Goal: Answer question/provide support

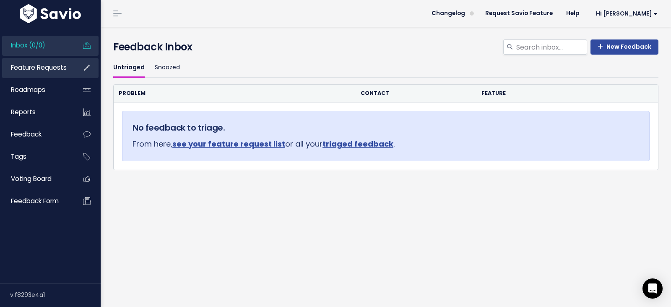
click at [45, 71] on span "Feature Requests" at bounding box center [39, 67] width 56 height 9
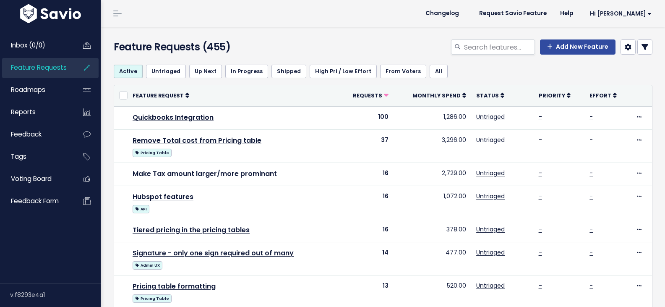
select select
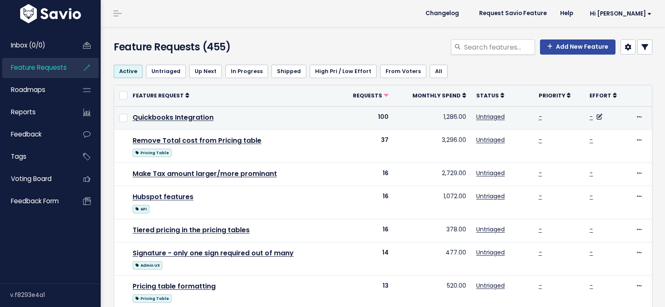
select select
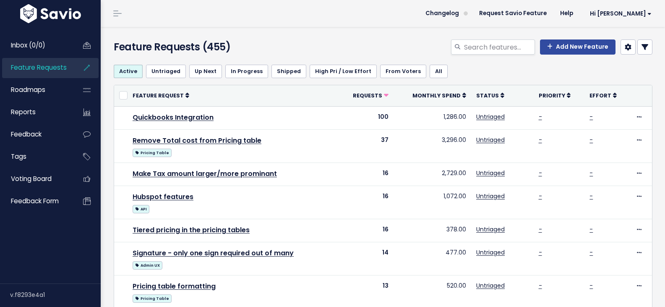
click at [642, 47] on icon at bounding box center [645, 47] width 7 height 7
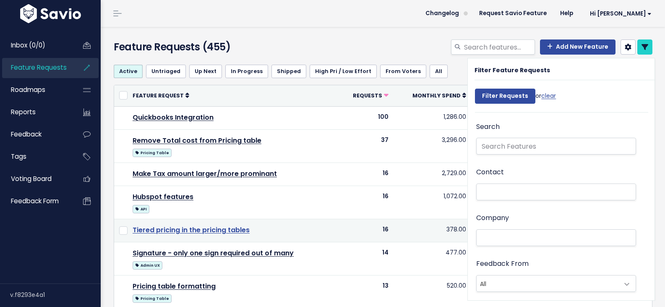
click at [231, 230] on link "Tiered pricing in the pricing tables" at bounding box center [191, 230] width 117 height 10
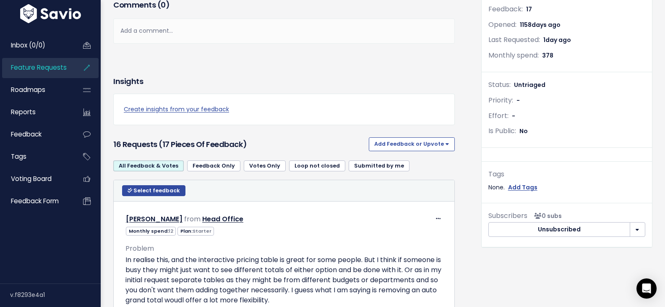
scroll to position [210, 0]
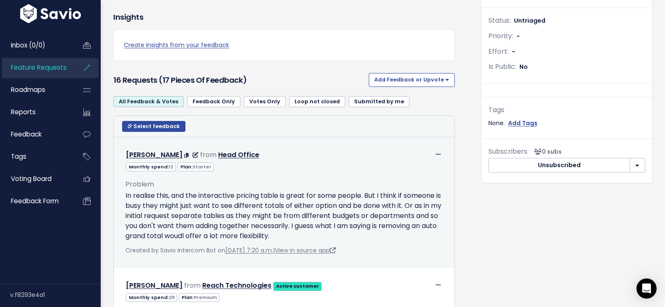
click at [376, 164] on div "Monthly spend: 12 Plan: Starter" at bounding box center [284, 166] width 330 height 10
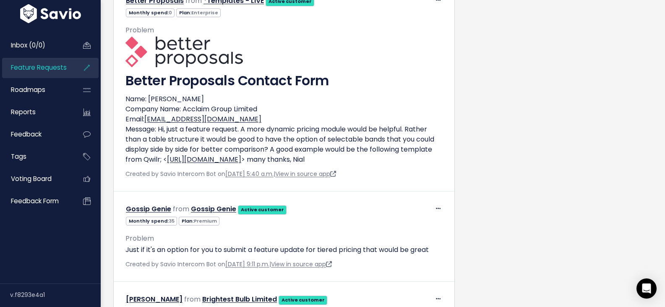
scroll to position [2117, 0]
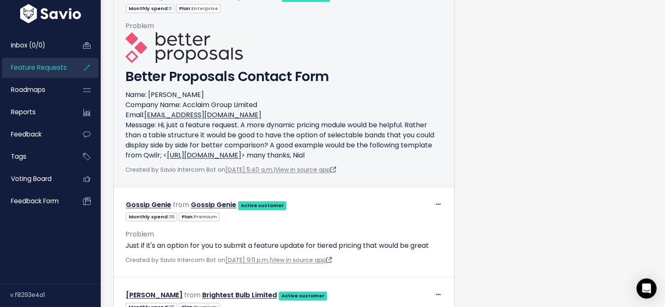
drag, startPoint x: 274, startPoint y: 104, endPoint x: 185, endPoint y: 101, distance: 88.6
click at [185, 101] on p "Name: Nial Greenstock Company Name: Acclaim Group Limited Email: nial@acclaimgr…" at bounding box center [283, 125] width 317 height 70
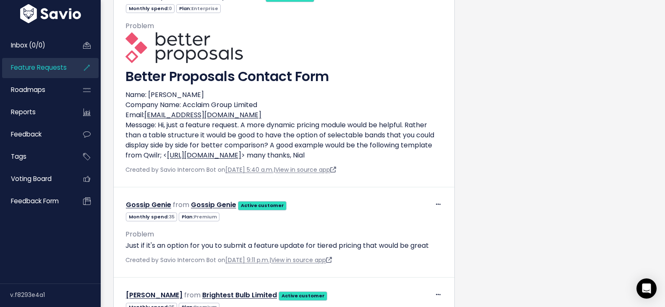
copy p "Acclaim Group Limited"
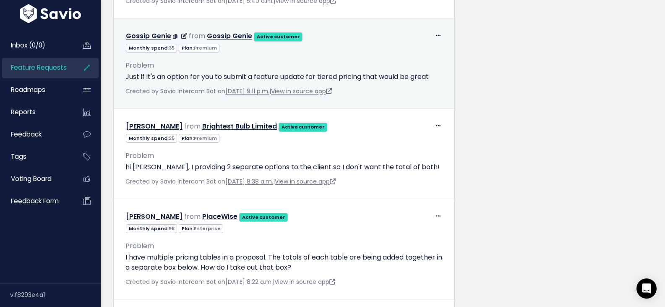
scroll to position [2285, 0]
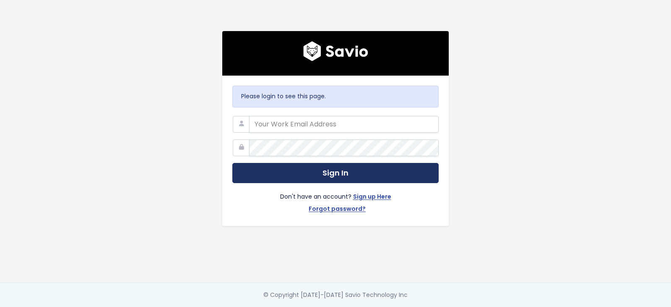
type input "[EMAIL_ADDRESS][DOMAIN_NAME]"
click at [338, 171] on button "Sign In" at bounding box center [335, 173] width 206 height 21
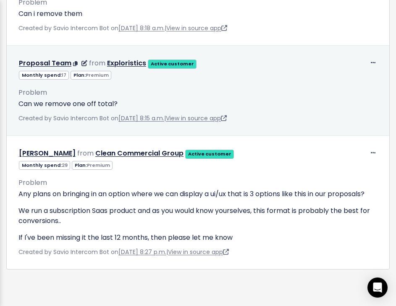
scroll to position [3032, 0]
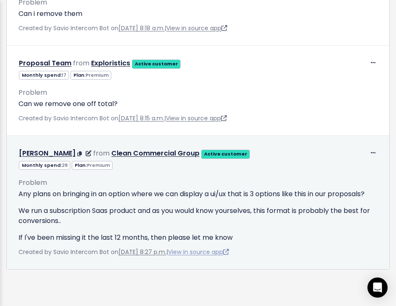
click at [213, 248] on link "View in source app" at bounding box center [198, 252] width 61 height 8
